Goal: Information Seeking & Learning: Learn about a topic

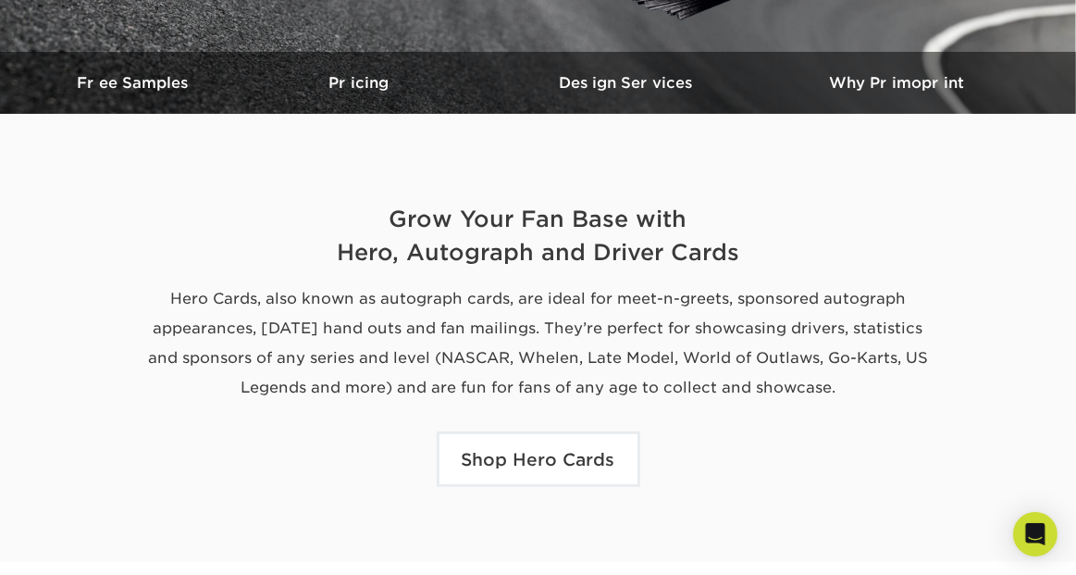
scroll to position [521, 0]
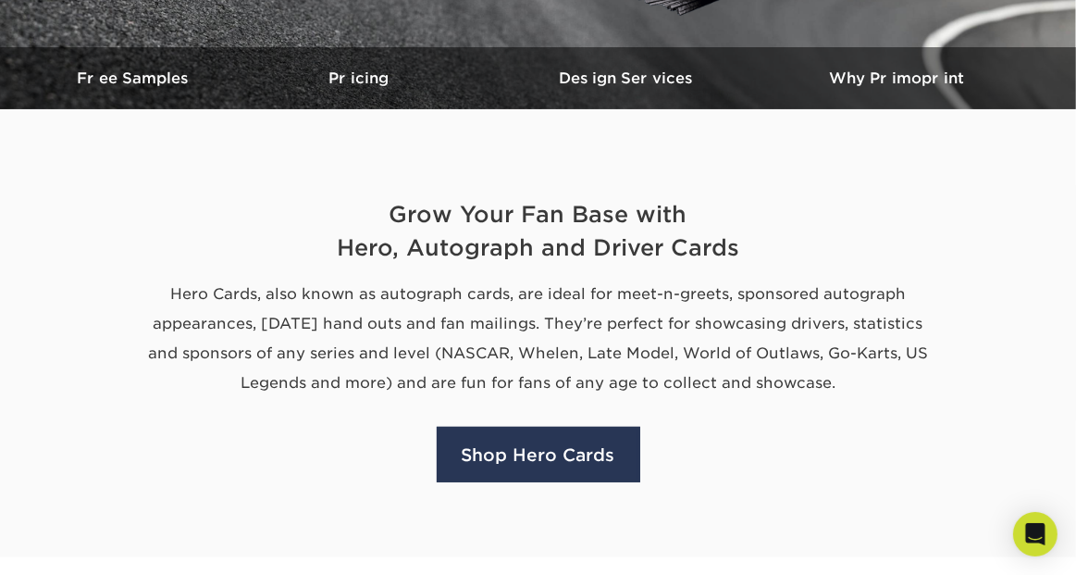
click at [530, 450] on link "Shop Hero Cards" at bounding box center [539, 455] width 204 height 56
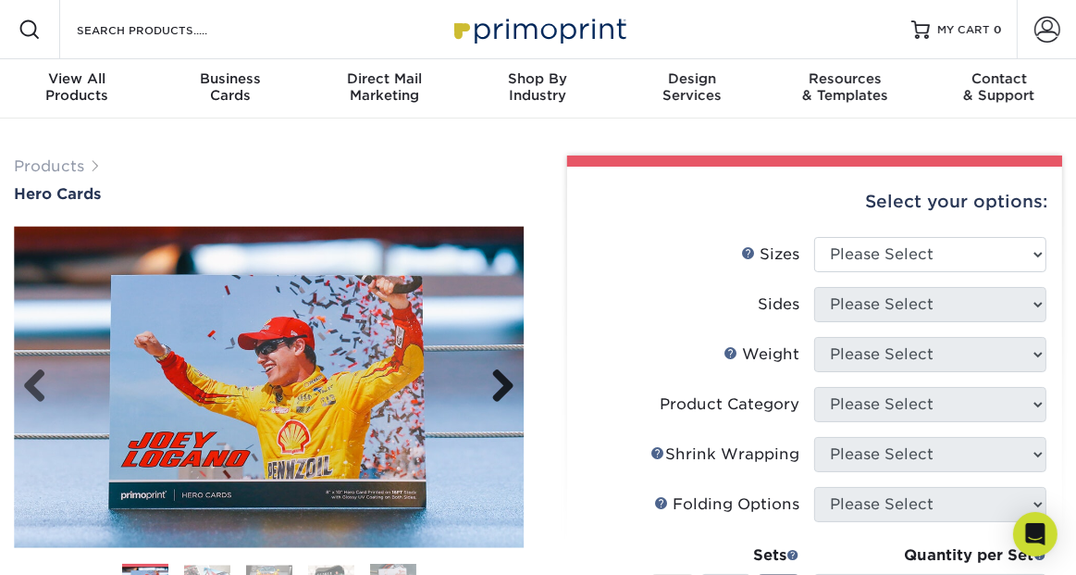
click at [503, 385] on link "Next" at bounding box center [496, 386] width 37 height 37
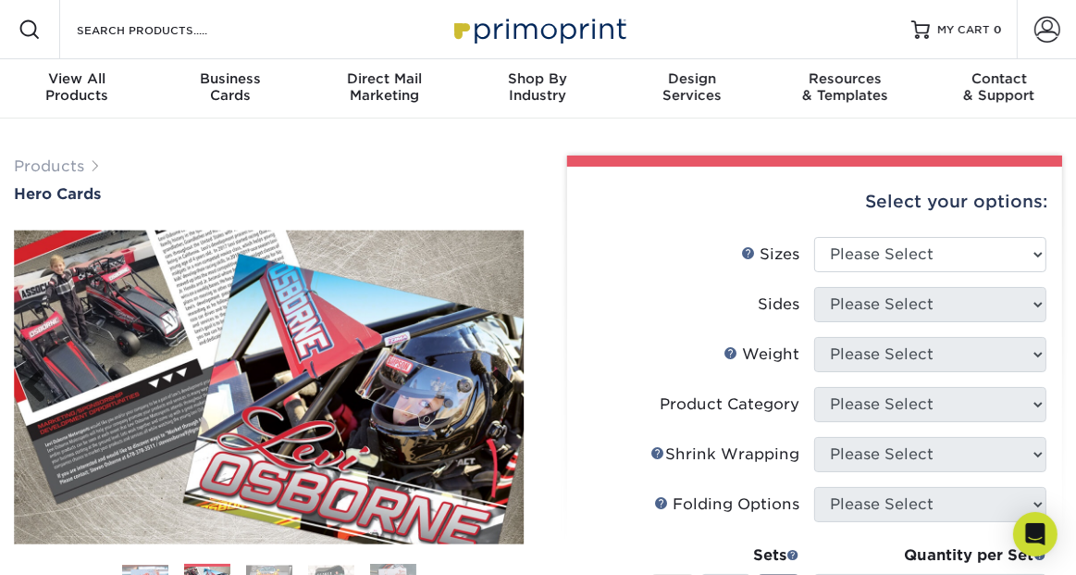
click at [503, 385] on link "Next" at bounding box center [496, 386] width 37 height 37
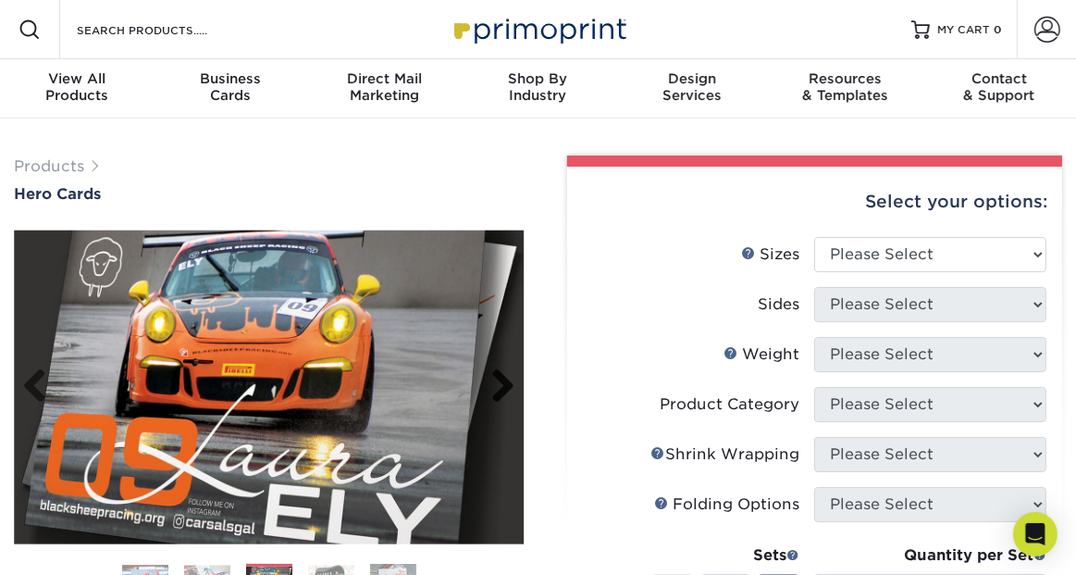
click at [503, 385] on link "Next" at bounding box center [496, 386] width 37 height 37
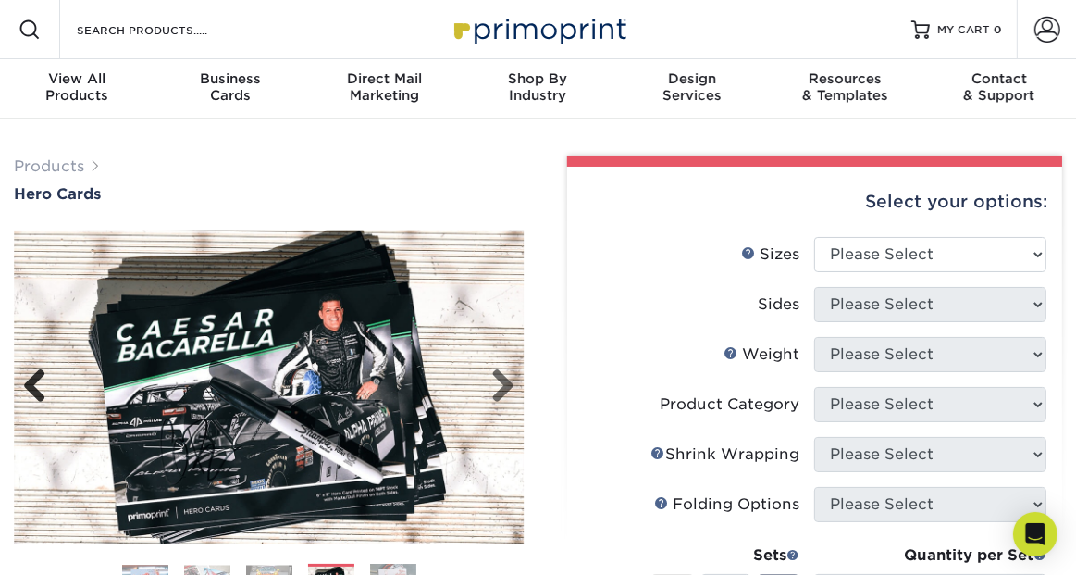
click at [36, 380] on link "Previous" at bounding box center [41, 386] width 37 height 37
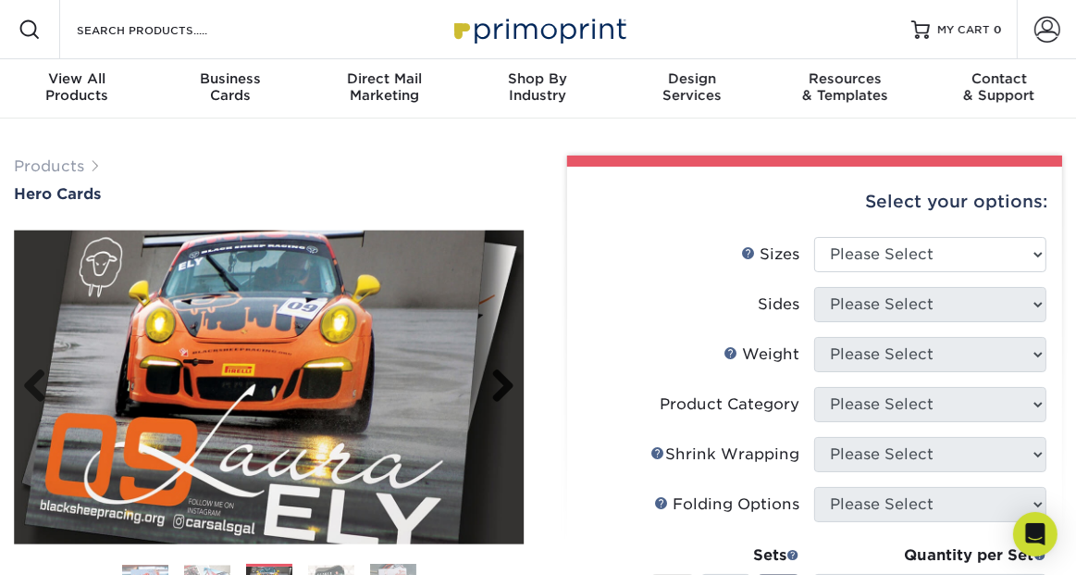
click at [509, 387] on link "Next" at bounding box center [496, 386] width 37 height 37
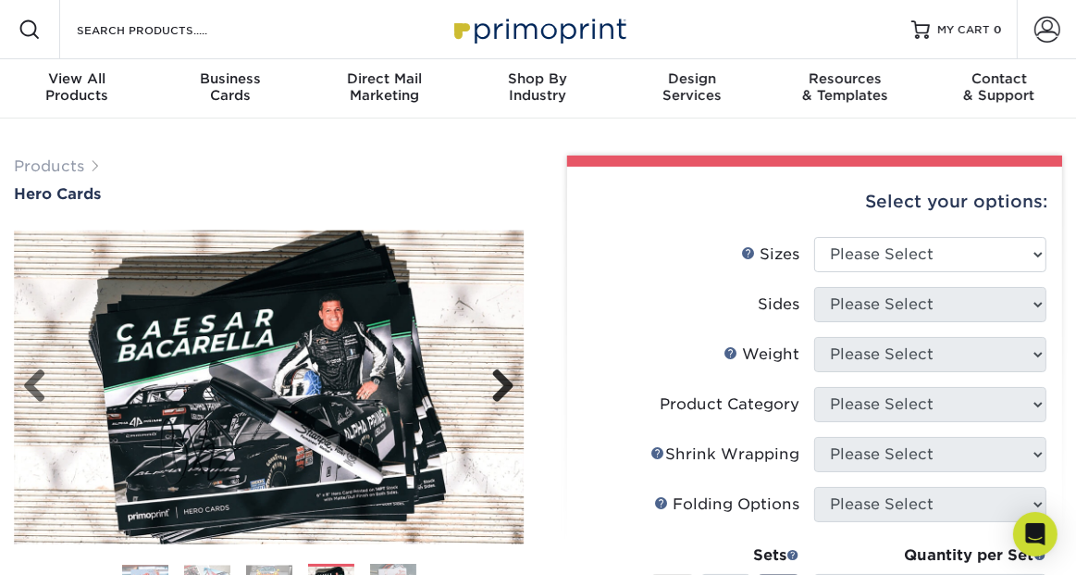
click at [509, 387] on link "Next" at bounding box center [496, 386] width 37 height 37
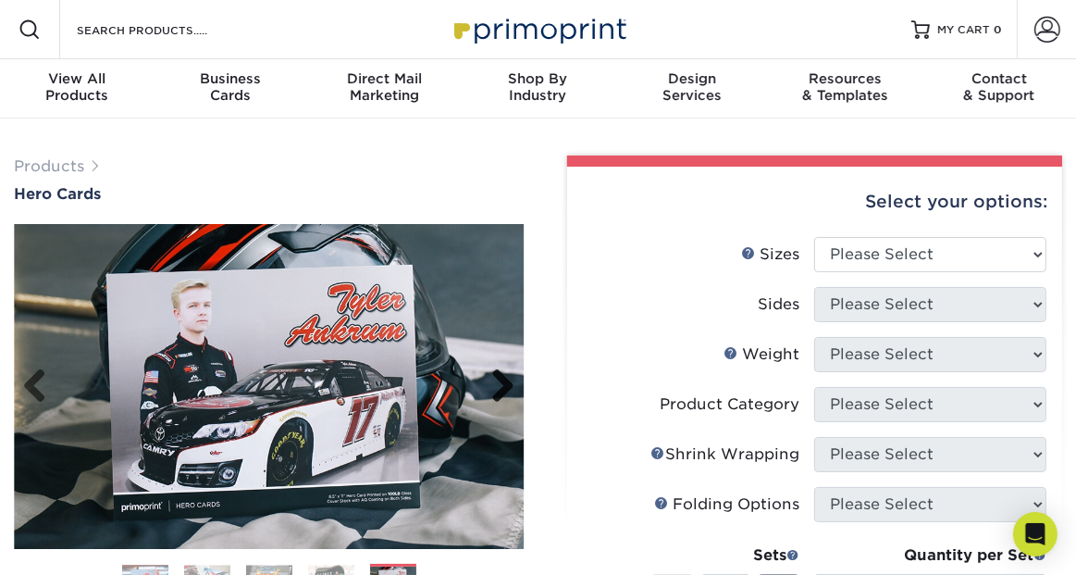
click at [509, 387] on link "Next" at bounding box center [496, 386] width 37 height 37
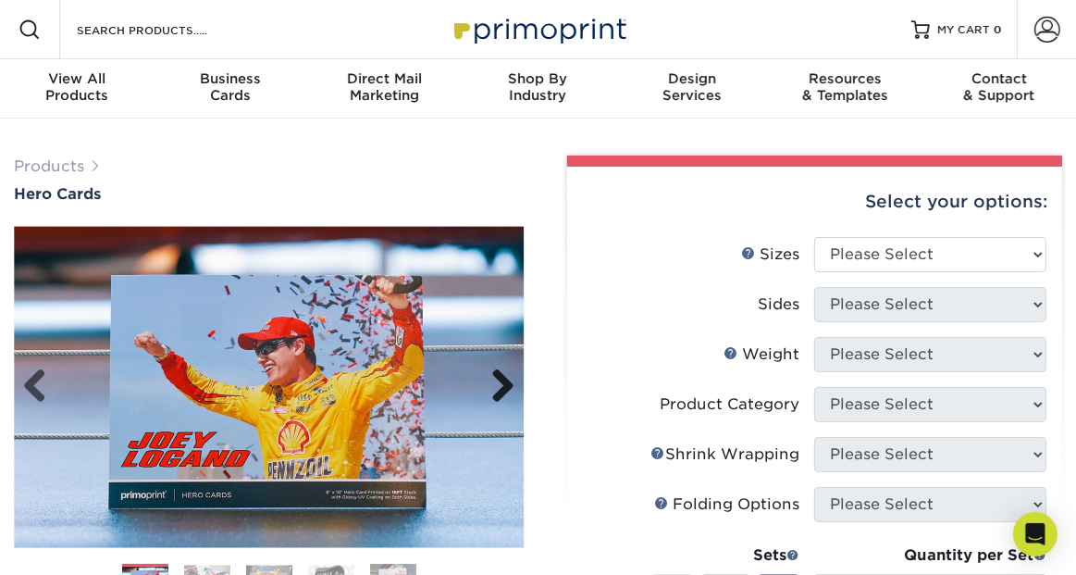
click at [509, 387] on link "Next" at bounding box center [496, 386] width 37 height 37
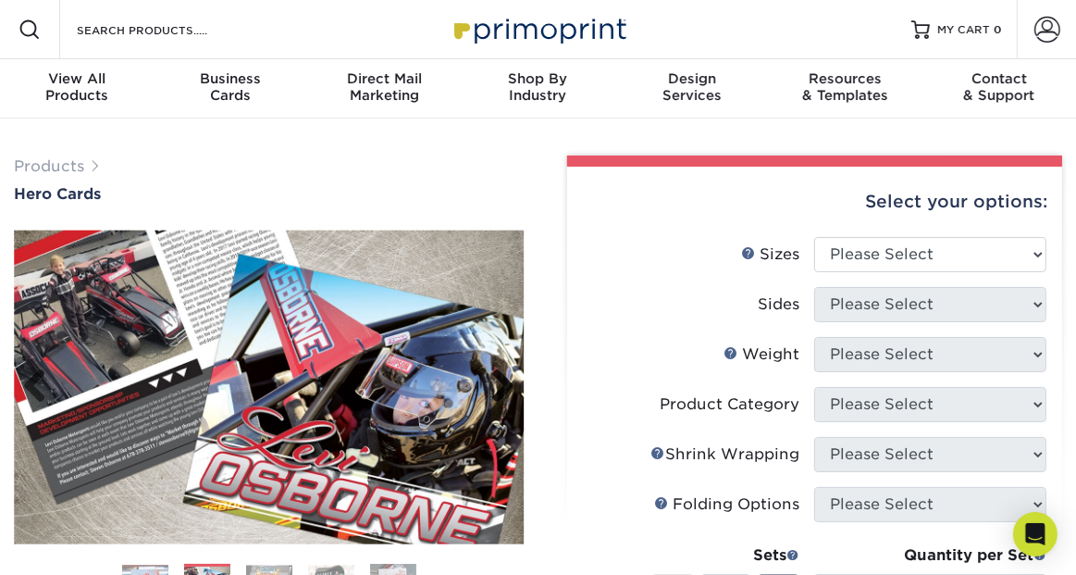
click at [509, 387] on link "Next" at bounding box center [496, 386] width 37 height 37
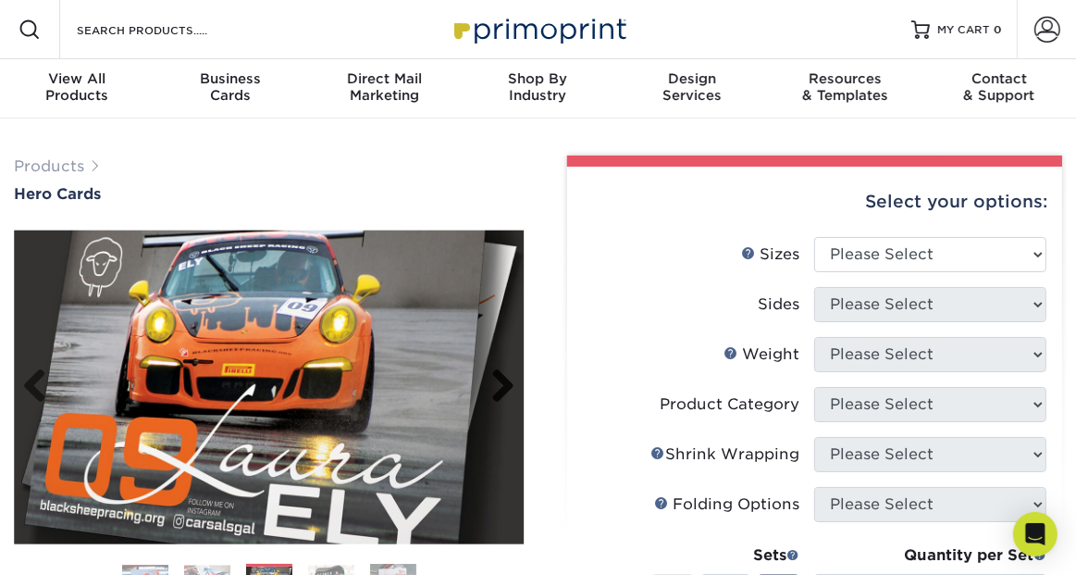
click at [509, 387] on link "Next" at bounding box center [496, 386] width 37 height 37
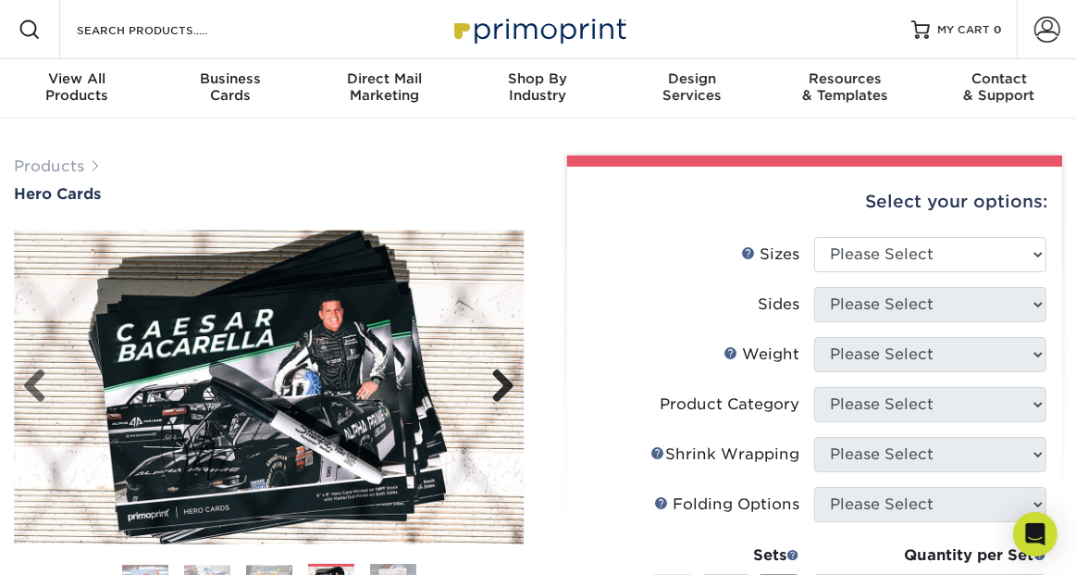
click at [509, 387] on link "Next" at bounding box center [496, 386] width 37 height 37
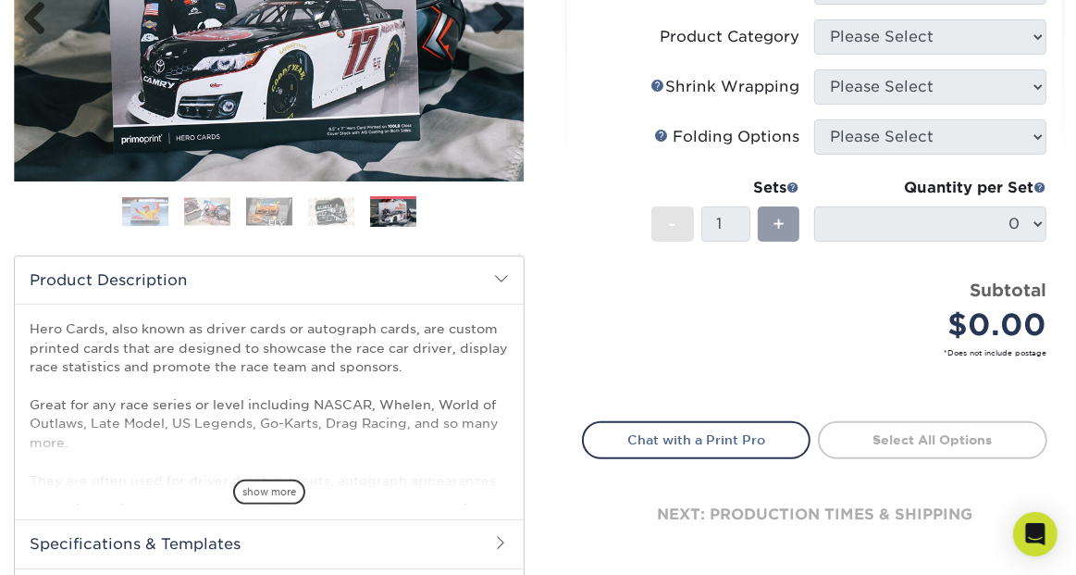
scroll to position [374, 0]
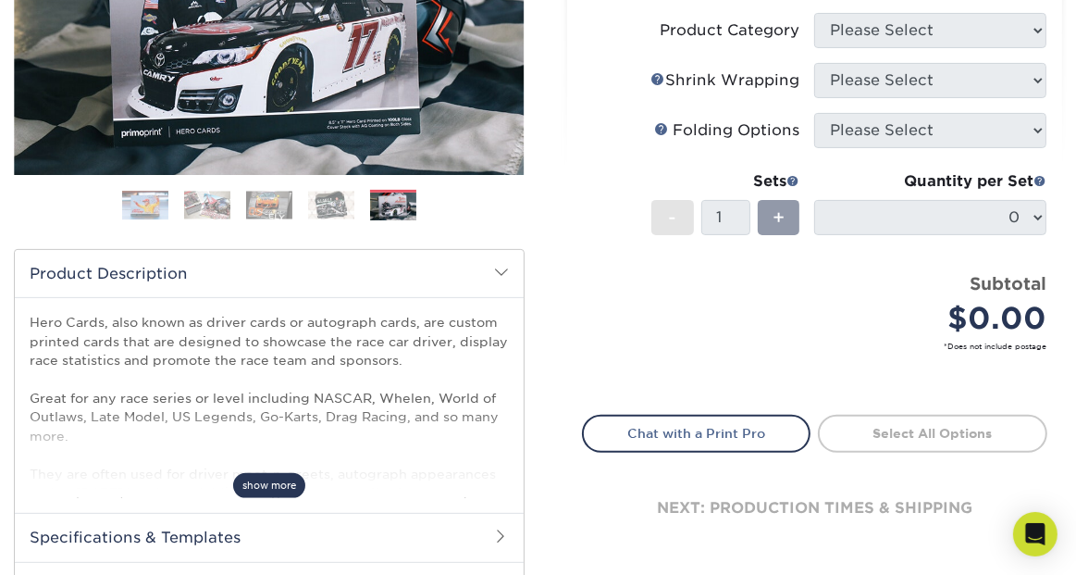
click at [286, 479] on span "show more" at bounding box center [269, 485] width 72 height 25
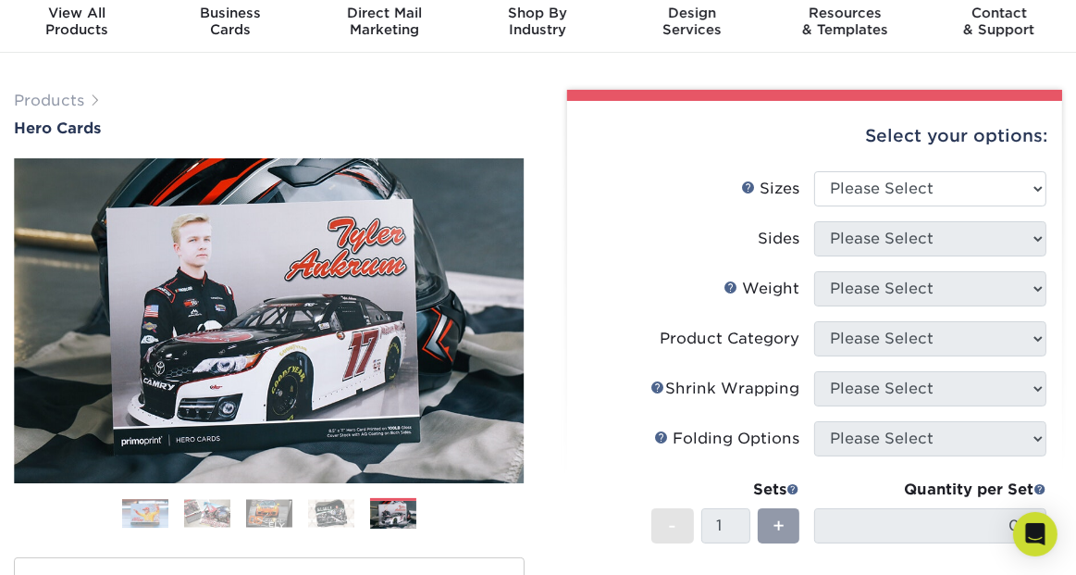
scroll to position [0, 0]
